Goal: Navigation & Orientation: Find specific page/section

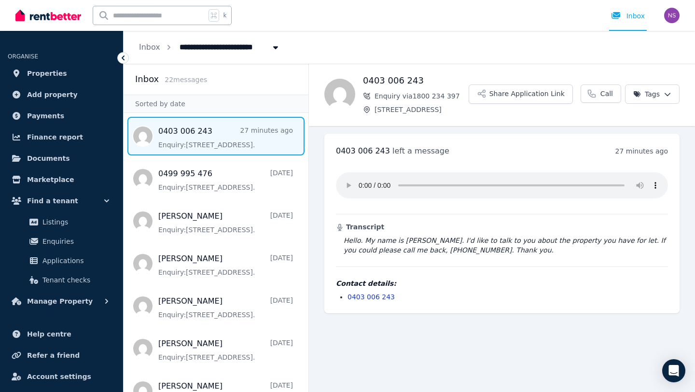
click at [167, 51] on icon "Breadcrumb" at bounding box center [169, 47] width 10 height 10
click at [161, 45] on ol "**********" at bounding box center [210, 47] width 172 height 33
click at [273, 48] on icon "Breadcrumb" at bounding box center [275, 47] width 5 height 3
type input "**********"
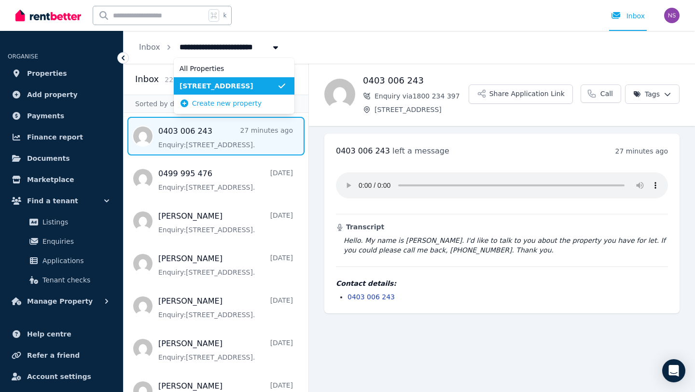
click at [322, 38] on div "**********" at bounding box center [409, 47] width 571 height 33
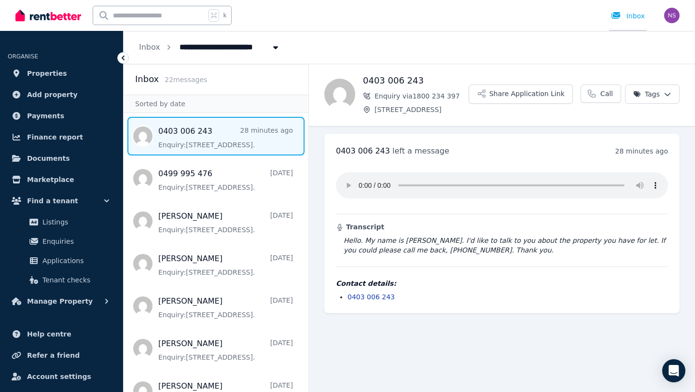
click at [622, 17] on div at bounding box center [618, 16] width 15 height 10
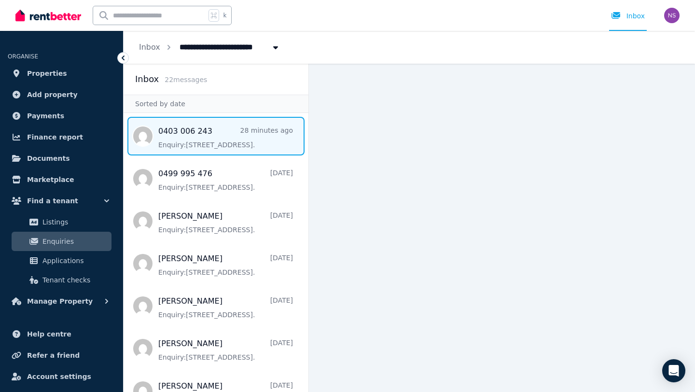
click at [205, 134] on span "Message list" at bounding box center [216, 136] width 185 height 39
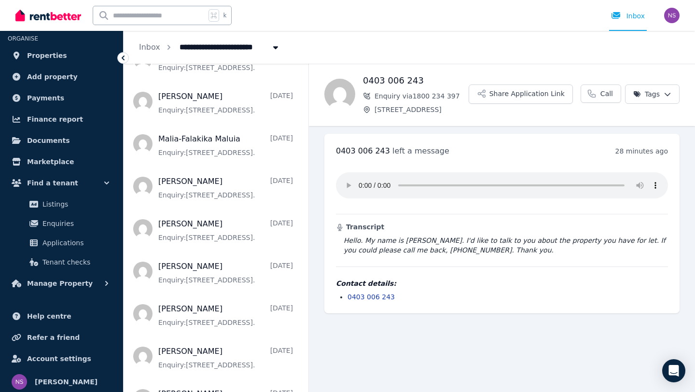
scroll to position [659, 0]
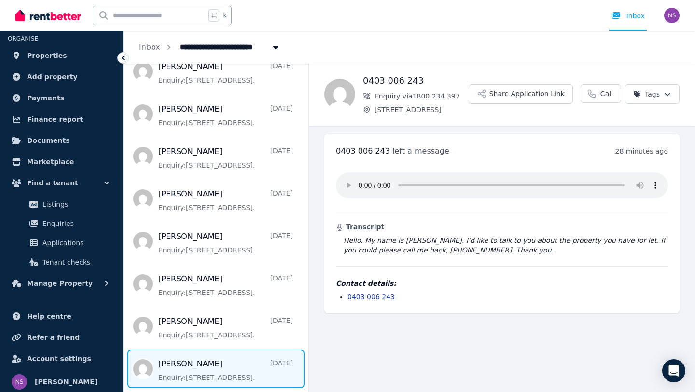
click at [211, 361] on span "Message list" at bounding box center [216, 368] width 185 height 39
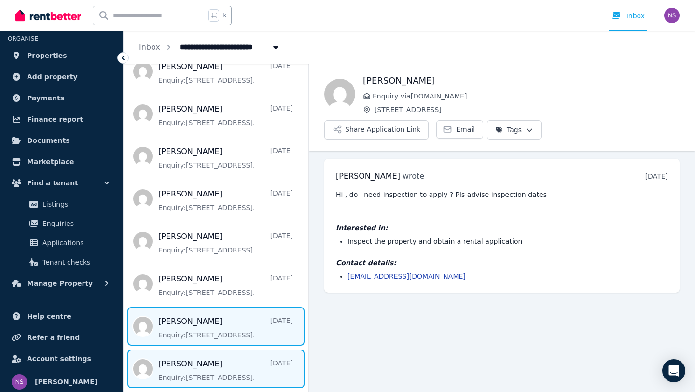
click at [189, 335] on span "Message list" at bounding box center [216, 326] width 185 height 39
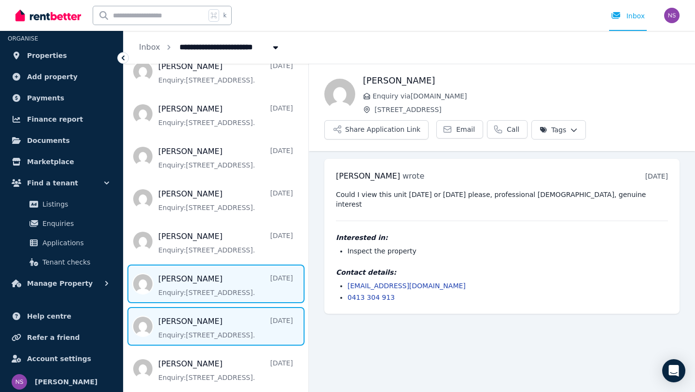
click at [190, 300] on span "Message list" at bounding box center [216, 283] width 185 height 39
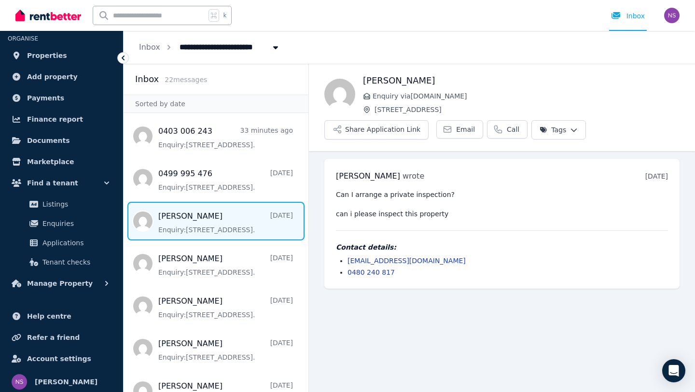
click at [187, 224] on span "Message list" at bounding box center [216, 221] width 185 height 39
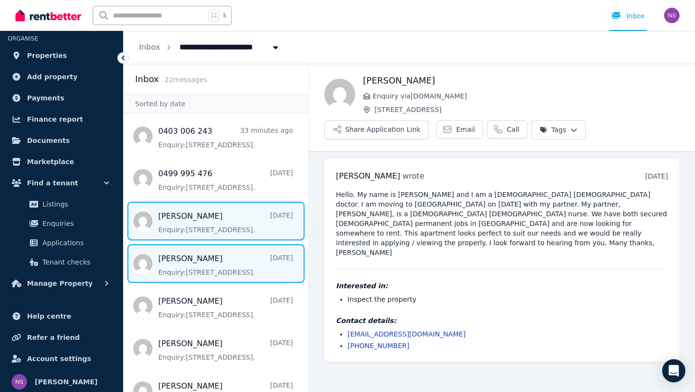
click at [202, 265] on span "Message list" at bounding box center [216, 263] width 185 height 39
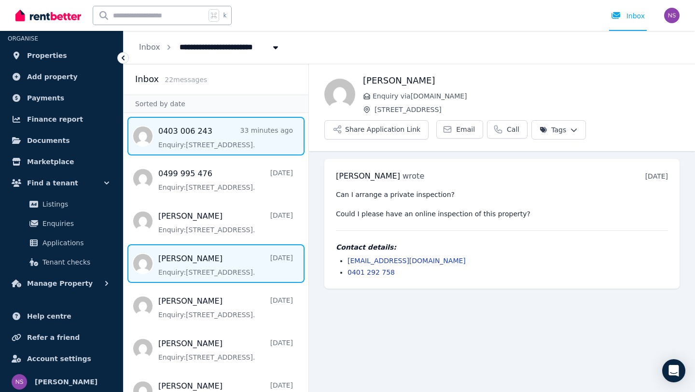
click at [215, 150] on span "Message list" at bounding box center [216, 136] width 185 height 39
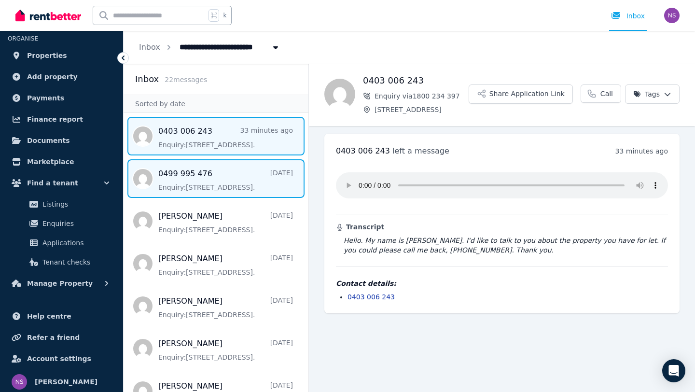
click at [184, 176] on span "Message list" at bounding box center [216, 178] width 185 height 39
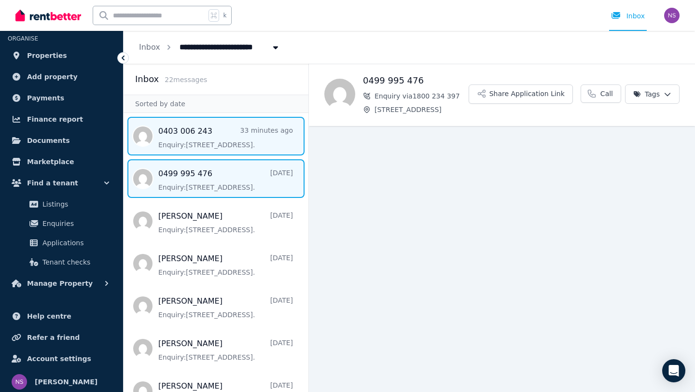
click at [187, 145] on span "Message list" at bounding box center [216, 136] width 185 height 39
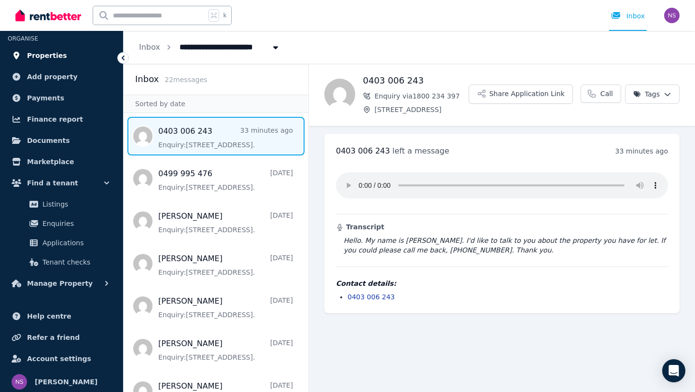
click at [48, 54] on span "Properties" at bounding box center [47, 56] width 40 height 12
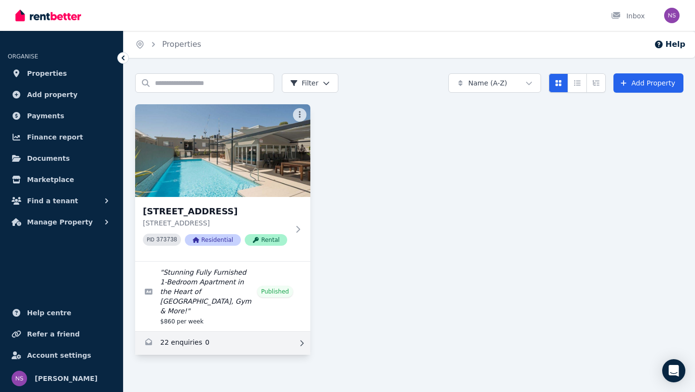
click at [293, 332] on link "Enquiries for 34/76 Newcastle St, Perth" at bounding box center [222, 343] width 175 height 23
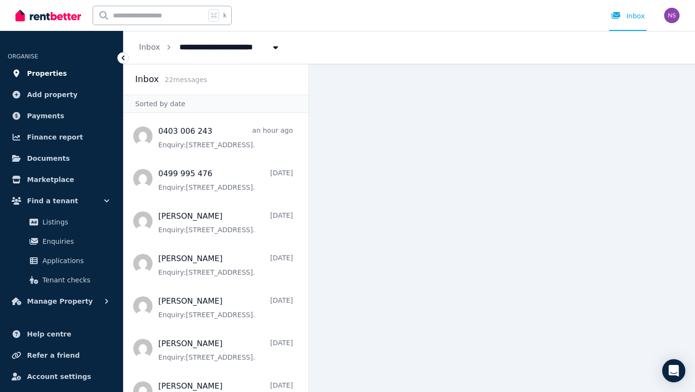
click at [50, 73] on span "Properties" at bounding box center [47, 74] width 40 height 12
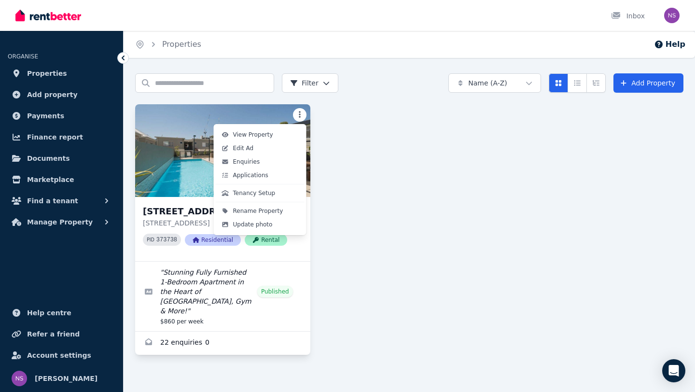
click at [302, 111] on html "Open main menu Inbox Open user menu ORGANISE Properties Add property Payments F…" at bounding box center [347, 196] width 695 height 392
click at [372, 111] on html "Open main menu Inbox Open user menu ORGANISE Properties Add property Payments F…" at bounding box center [347, 196] width 695 height 392
